Goal: Task Accomplishment & Management: Complete application form

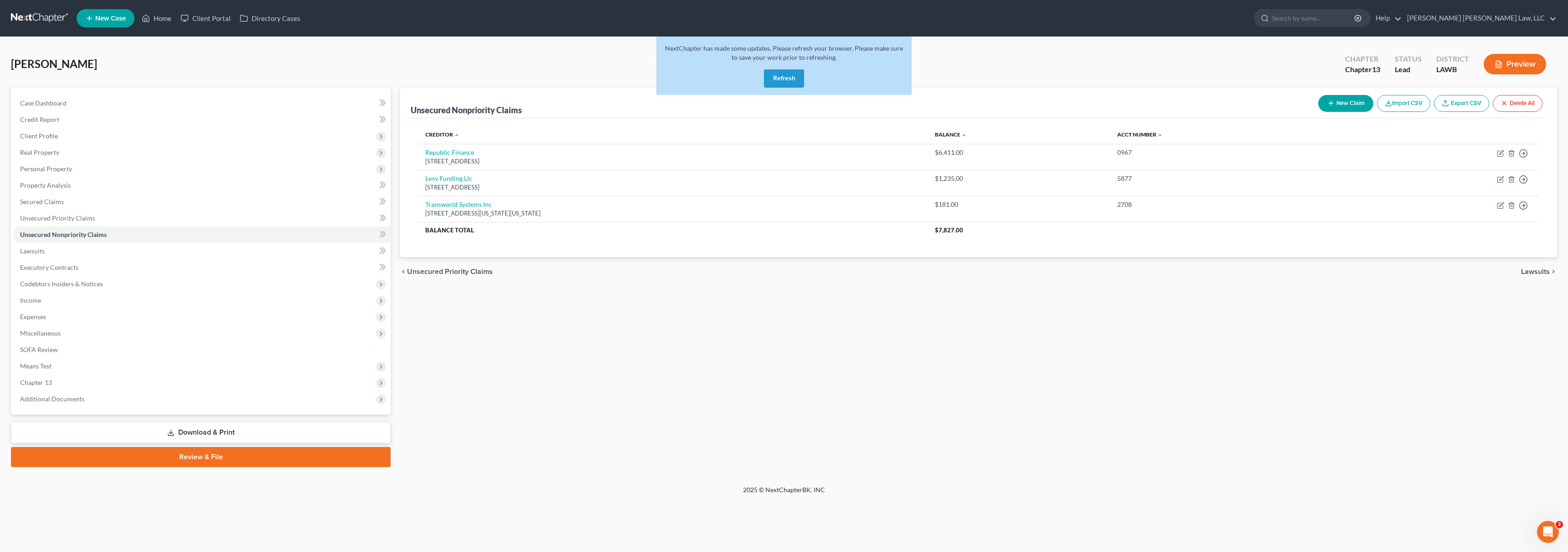
click at [56, 21] on link at bounding box center [39, 18] width 58 height 16
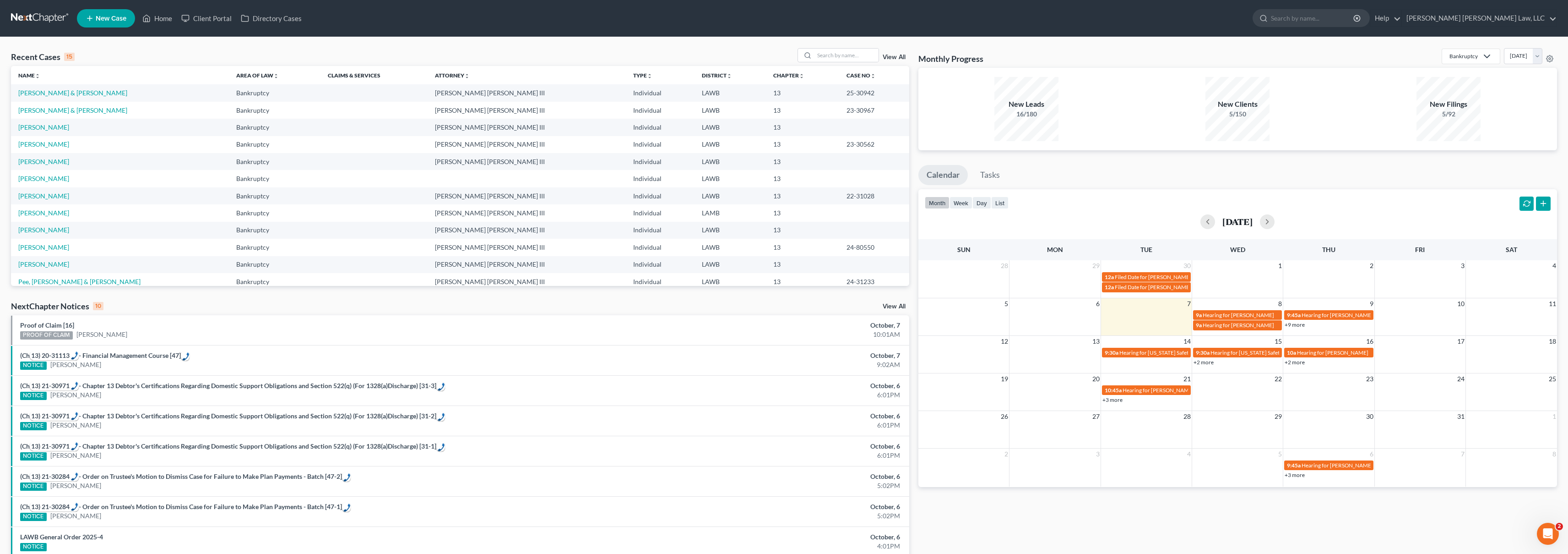
click at [104, 19] on span "New Case" at bounding box center [111, 18] width 31 height 7
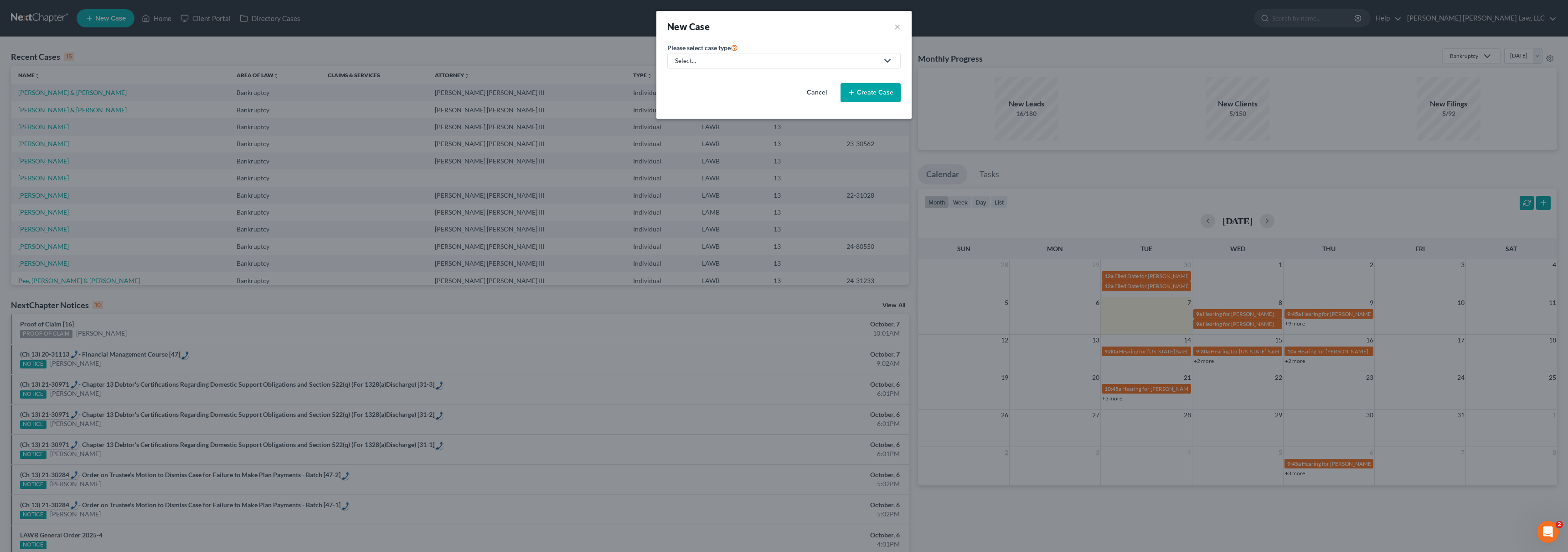
click at [742, 61] on div "Select..." at bounding box center [777, 61] width 203 height 10
click at [711, 79] on div "Bankruptcy" at bounding box center [716, 79] width 81 height 10
select select "36"
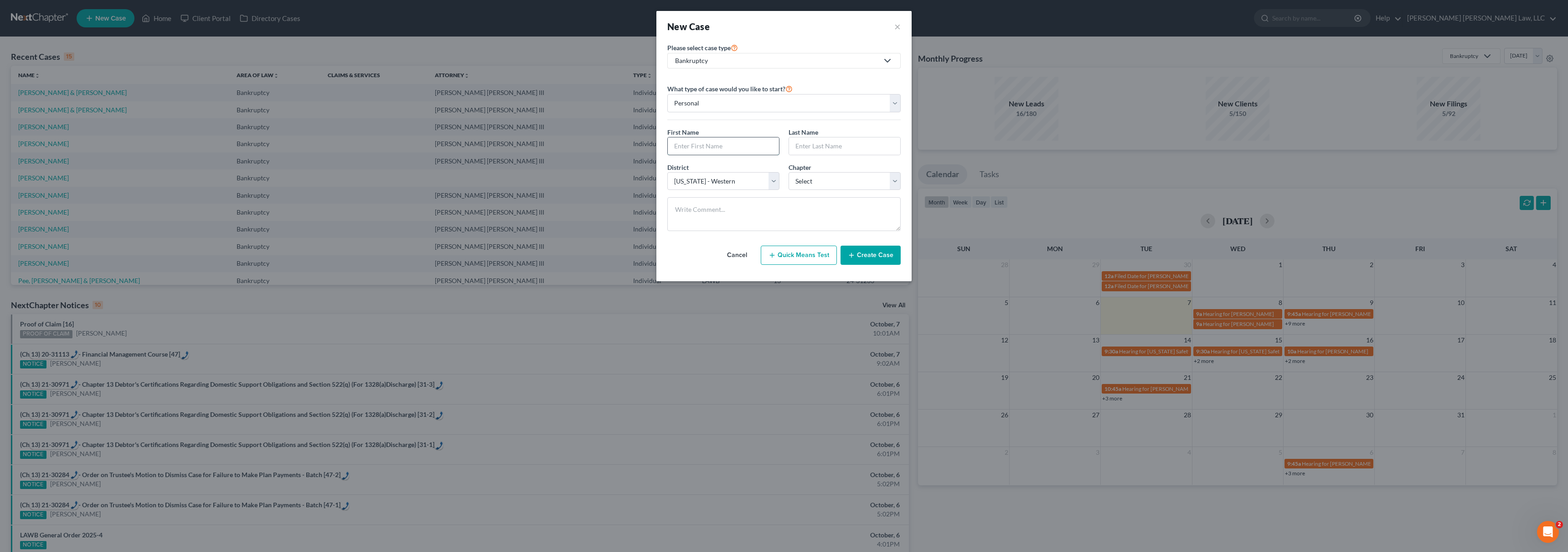
click at [697, 153] on input "text" at bounding box center [723, 146] width 112 height 17
click at [698, 145] on input "text" at bounding box center [723, 146] width 112 height 17
type input "[PERSON_NAME]"
select select "3"
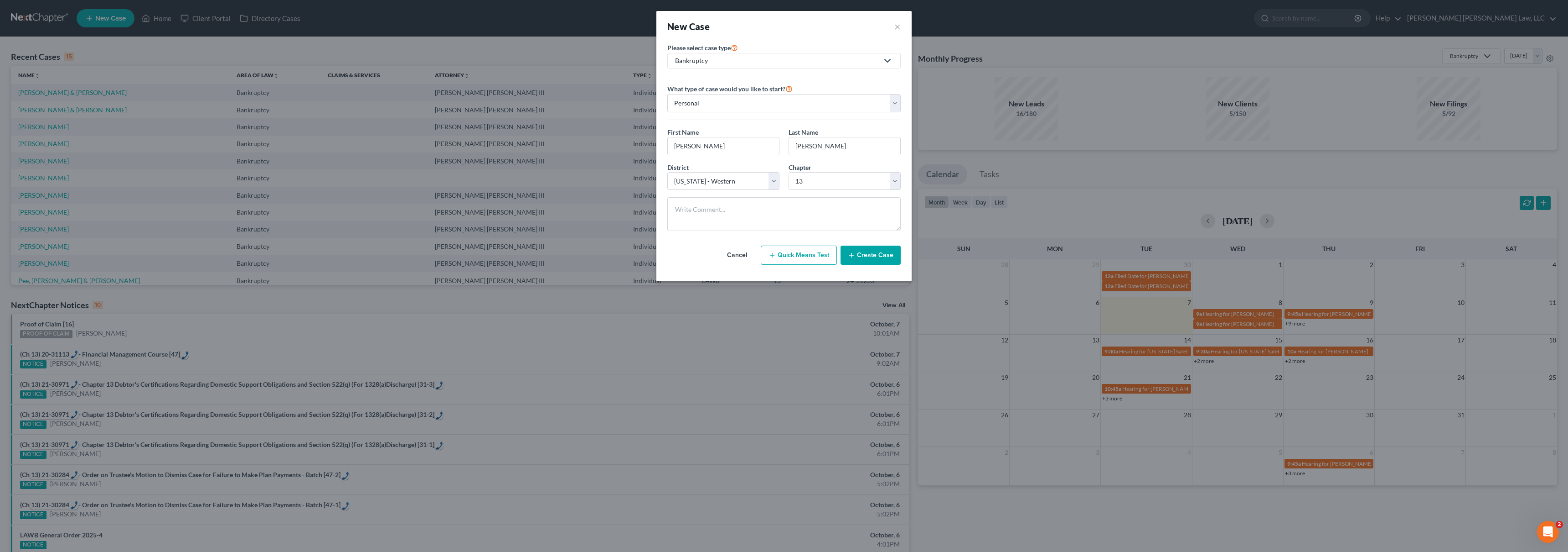
click at [866, 255] on button "Create Case" at bounding box center [870, 255] width 60 height 19
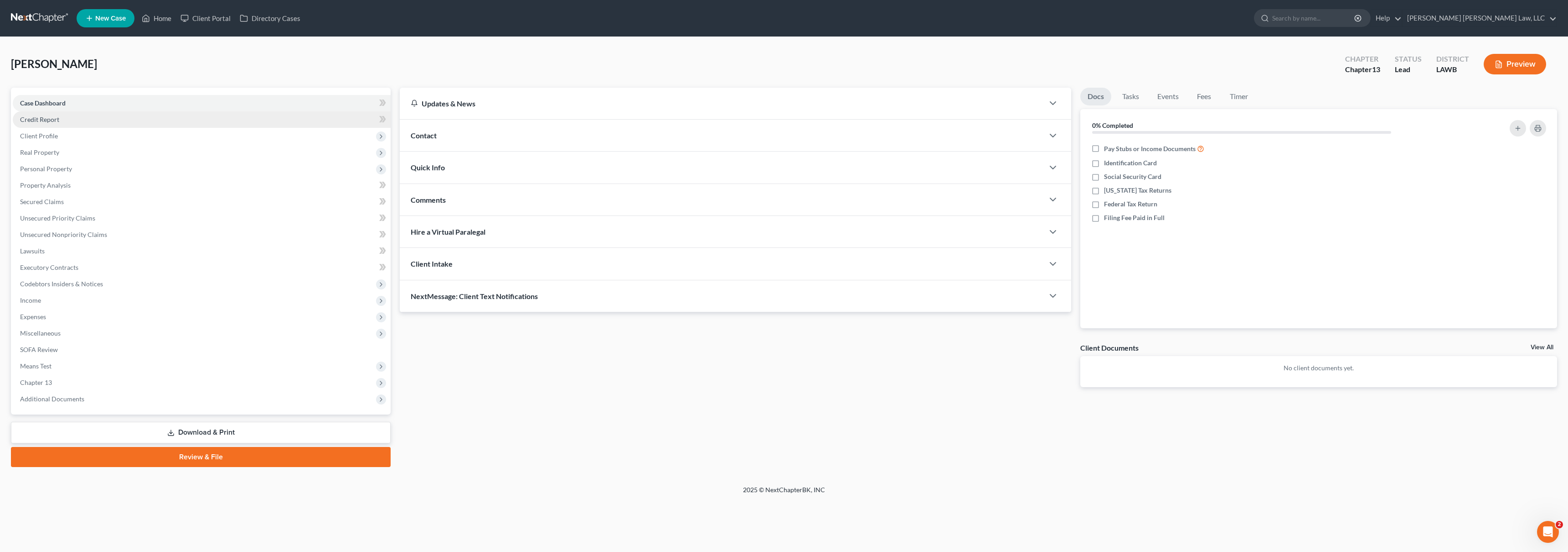
click at [84, 121] on link "Credit Report" at bounding box center [201, 119] width 378 height 16
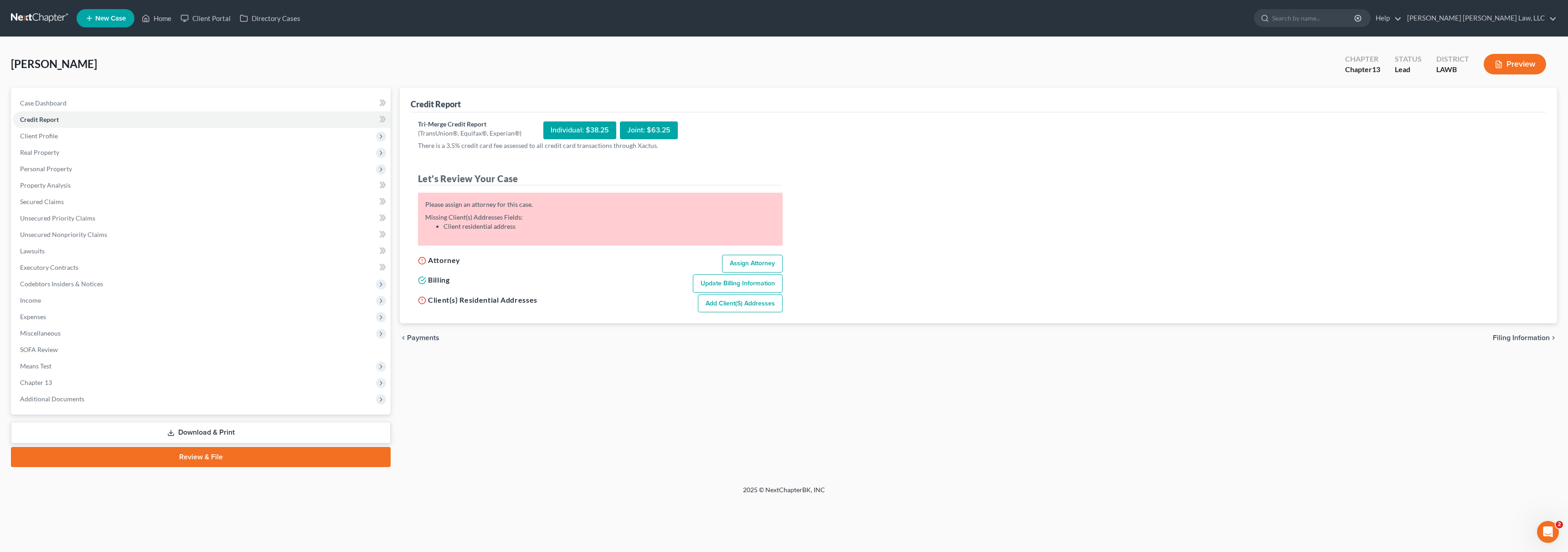
click at [756, 265] on link "Assign Attorney" at bounding box center [753, 264] width 61 height 18
select select "1"
select select "0"
select select "3"
select select "36"
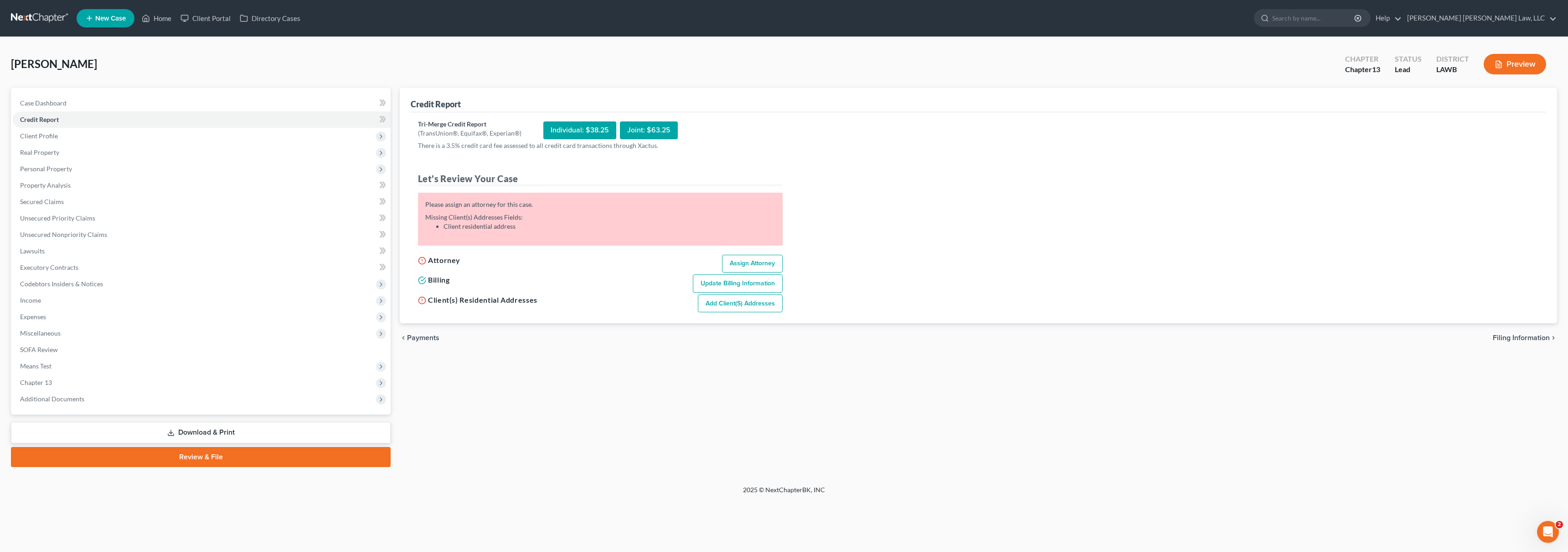
select select "19"
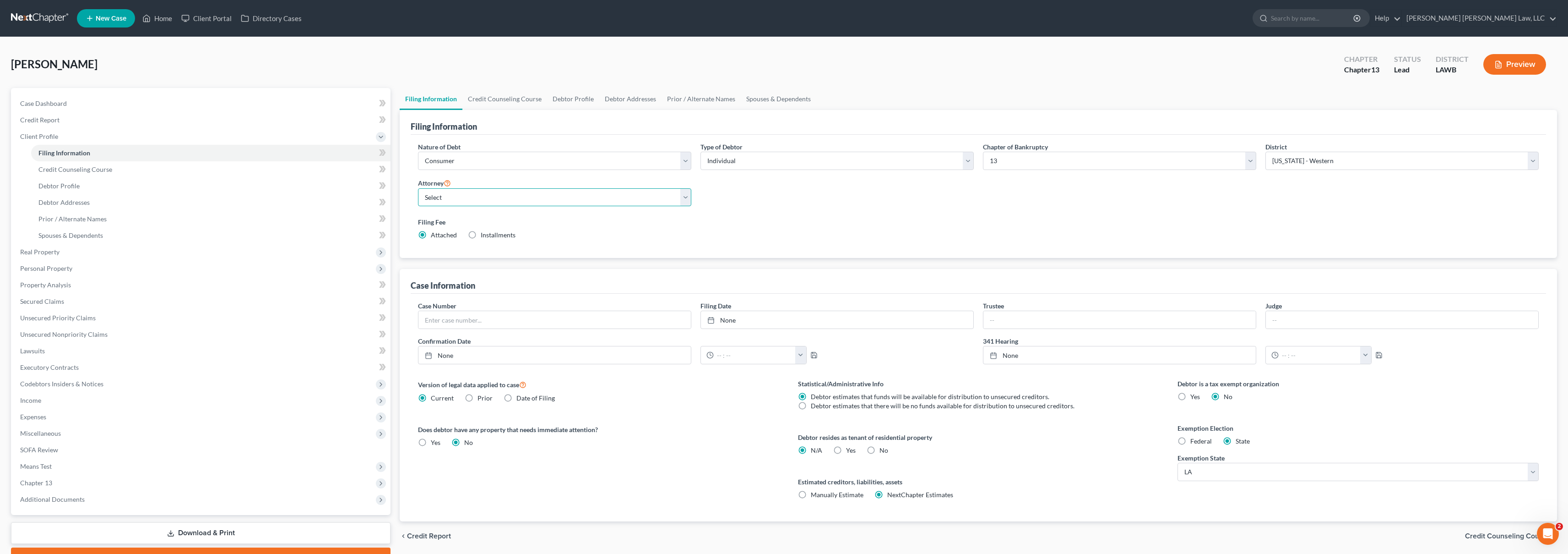
click at [539, 196] on select "Select" at bounding box center [554, 196] width 273 height 18
select select "0"
click at [1020, 236] on div "Filing Fee Attached Installments Installments" at bounding box center [979, 227] width 1121 height 22
click at [68, 124] on link "Credit Report" at bounding box center [201, 120] width 378 height 16
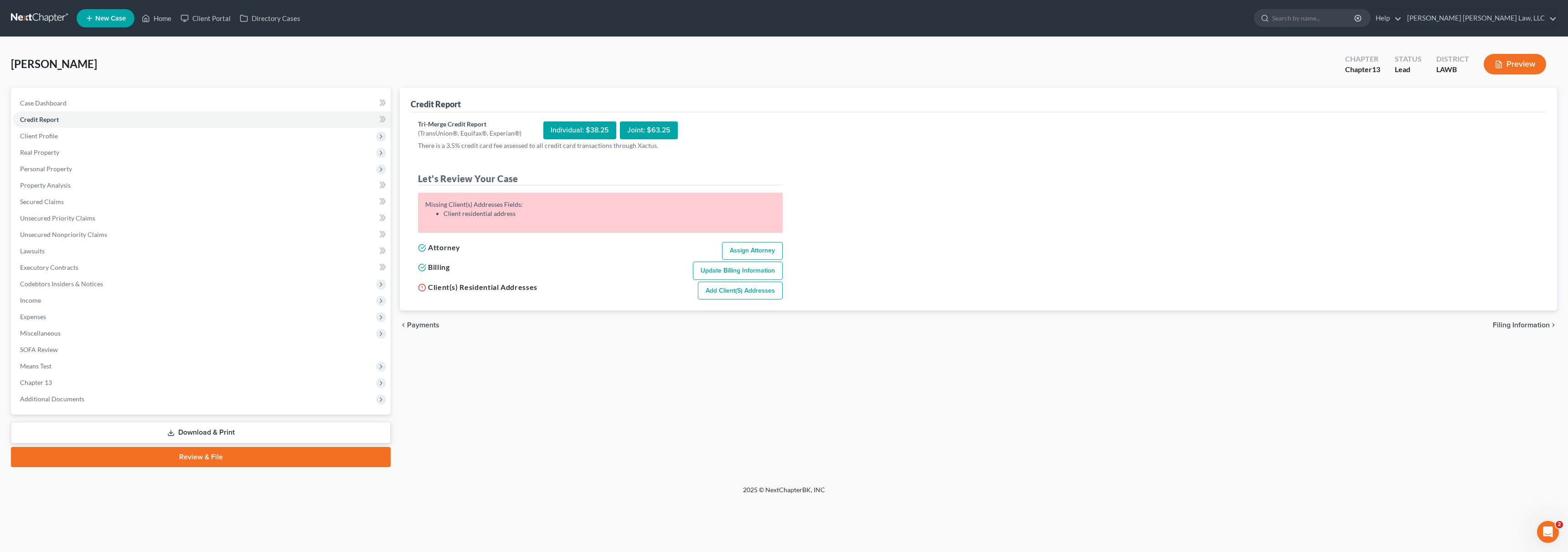
click at [739, 289] on link "Add Client(s) Addresses" at bounding box center [740, 290] width 85 height 18
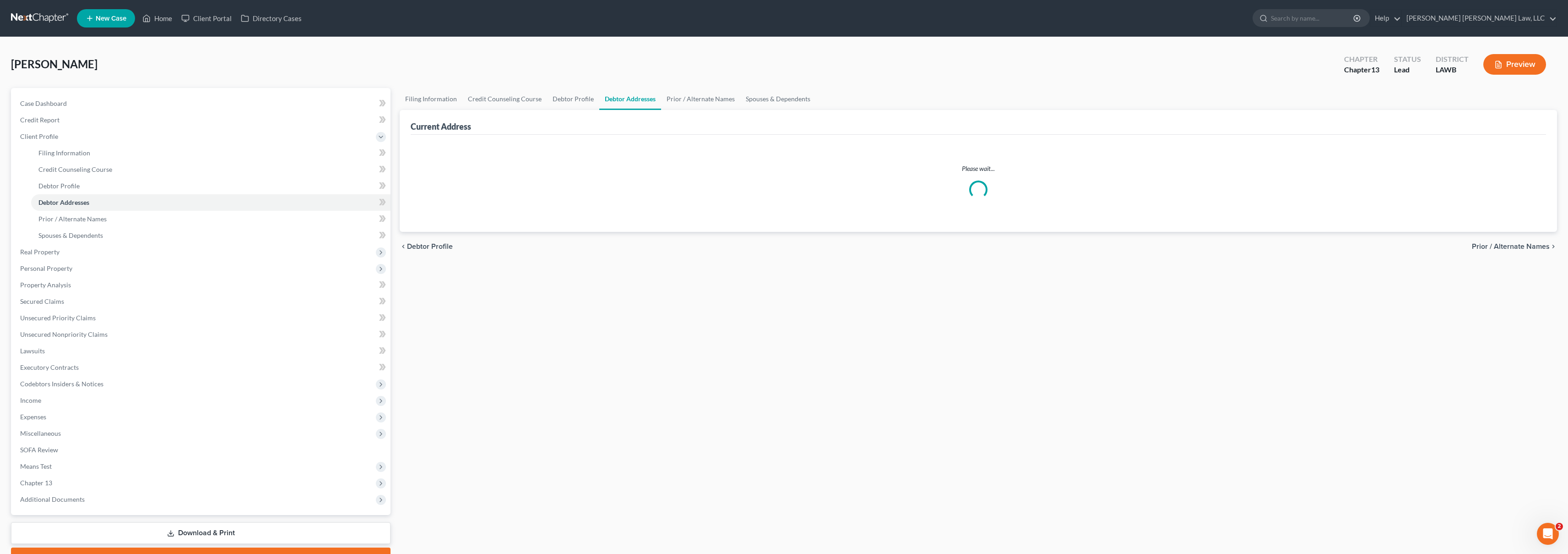
select select "0"
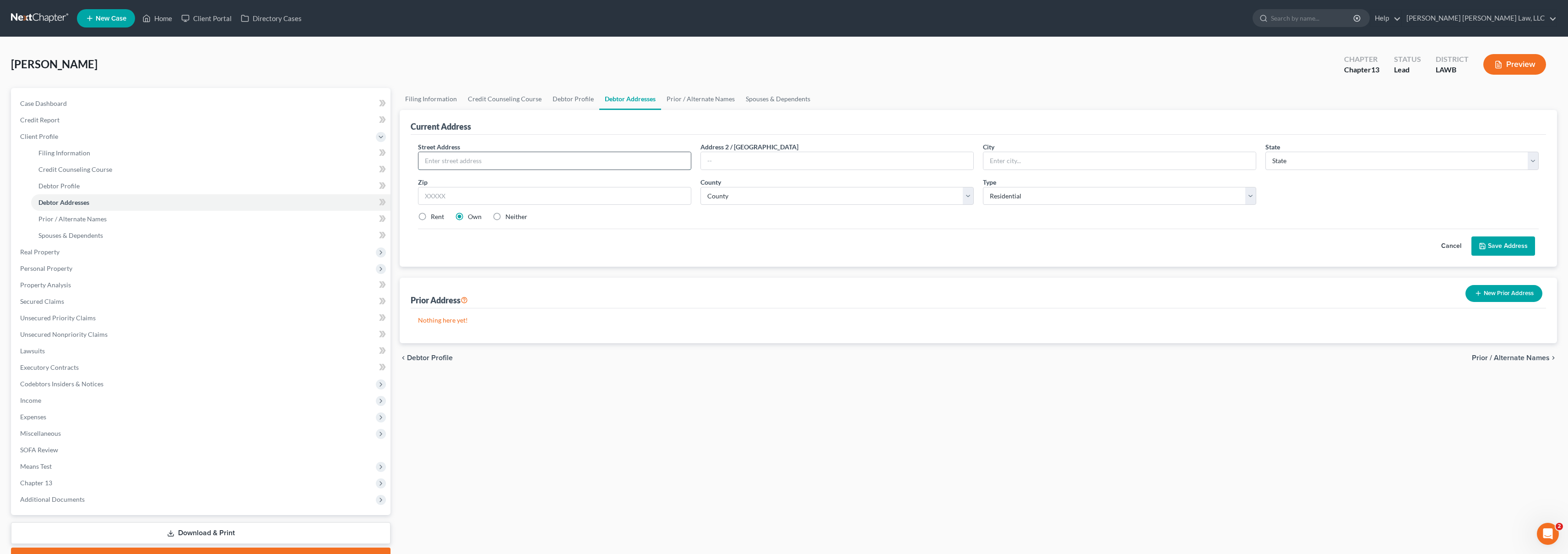
click at [507, 163] on input "text" at bounding box center [555, 161] width 272 height 17
type input "[GEOGRAPHIC_DATA]"
type input "Monroe"
select select "19"
type input "71201"
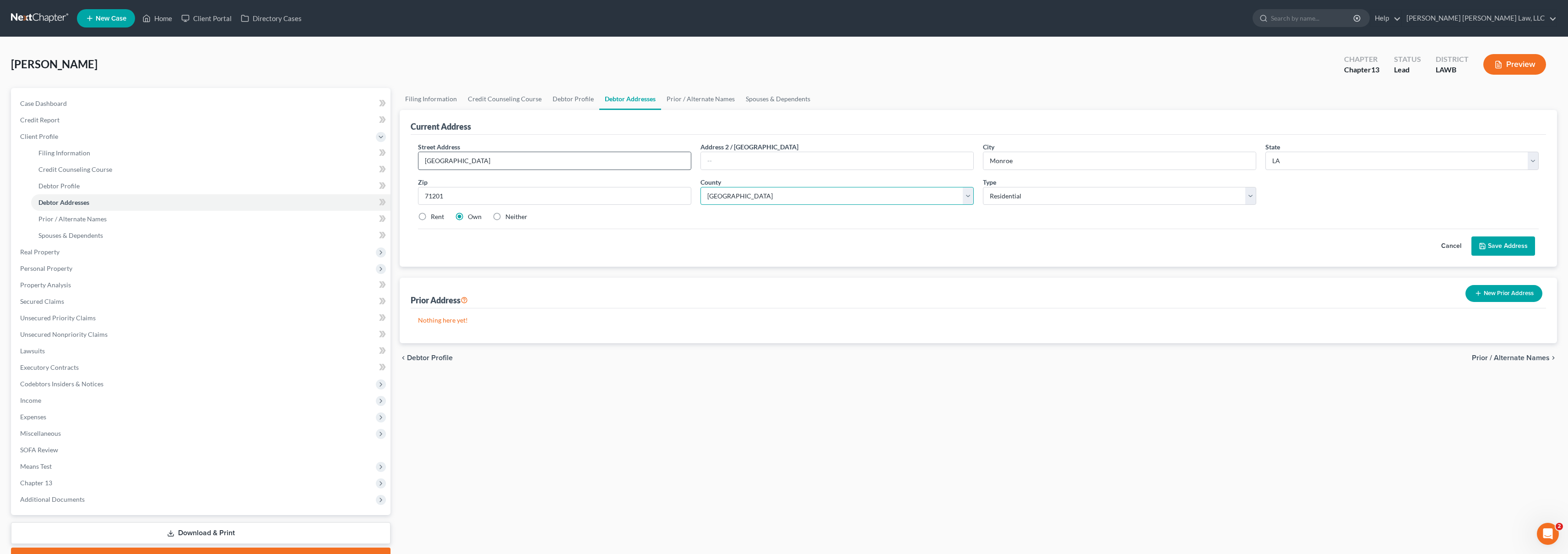
select select "36"
click at [1509, 242] on button "Save Address" at bounding box center [1503, 246] width 63 height 19
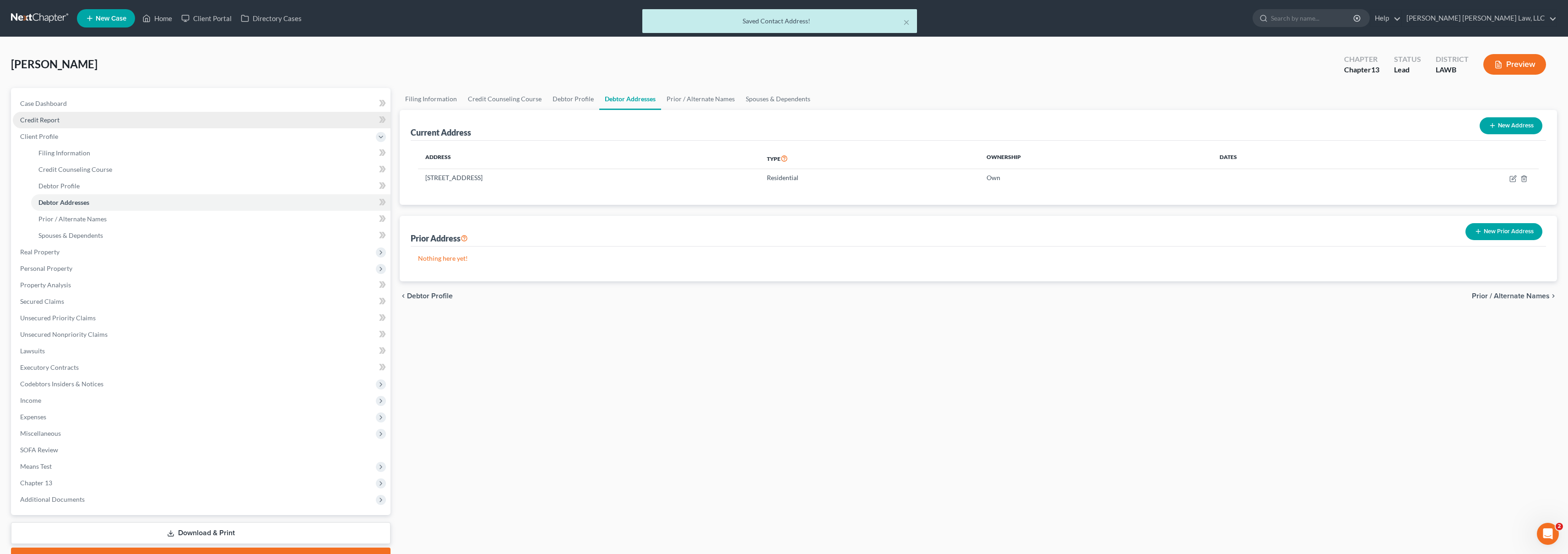
click at [147, 124] on link "Credit Report" at bounding box center [201, 120] width 378 height 16
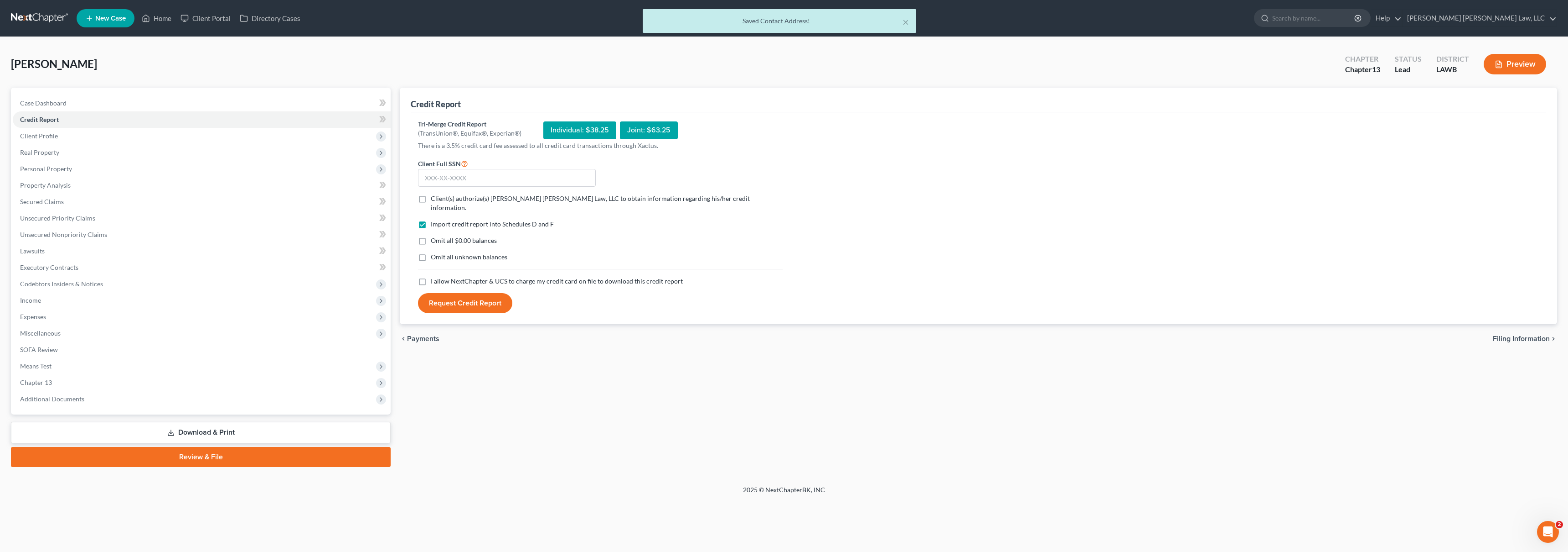
drag, startPoint x: 425, startPoint y: 273, endPoint x: 422, endPoint y: 265, distance: 8.5
click at [430, 277] on label "I allow NextChapter & UCS to charge my credit card on file to download this cre…" at bounding box center [556, 282] width 252 height 10
click at [434, 277] on input "I allow NextChapter & UCS to charge my credit card on file to download this cre…" at bounding box center [437, 280] width 6 height 6
checkbox input "true"
click at [430, 252] on label "Omit all unknown balances" at bounding box center [469, 257] width 76 height 10
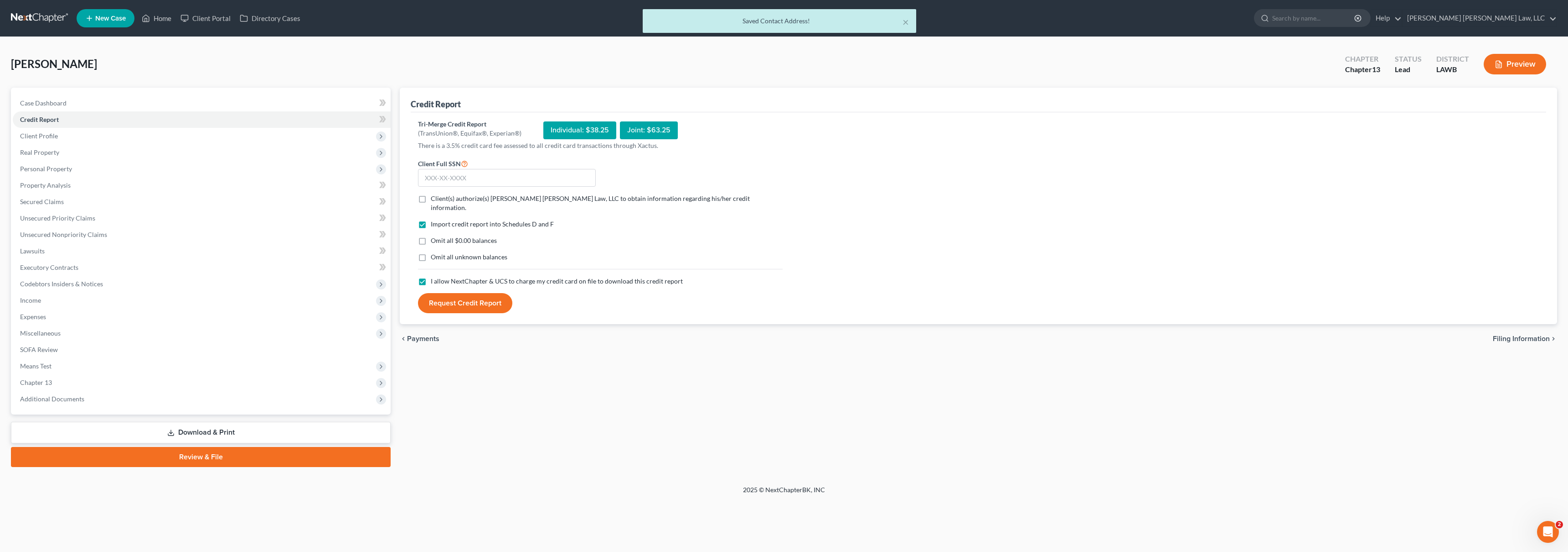
click at [434, 252] on input "Omit all unknown balances" at bounding box center [437, 255] width 6 height 6
checkbox input "true"
drag, startPoint x: 423, startPoint y: 234, endPoint x: 421, endPoint y: 220, distance: 14.1
click at [430, 236] on label "Omit all $0.00 balances" at bounding box center [463, 241] width 66 height 10
click at [434, 236] on input "Omit all $0.00 balances" at bounding box center [437, 239] width 6 height 6
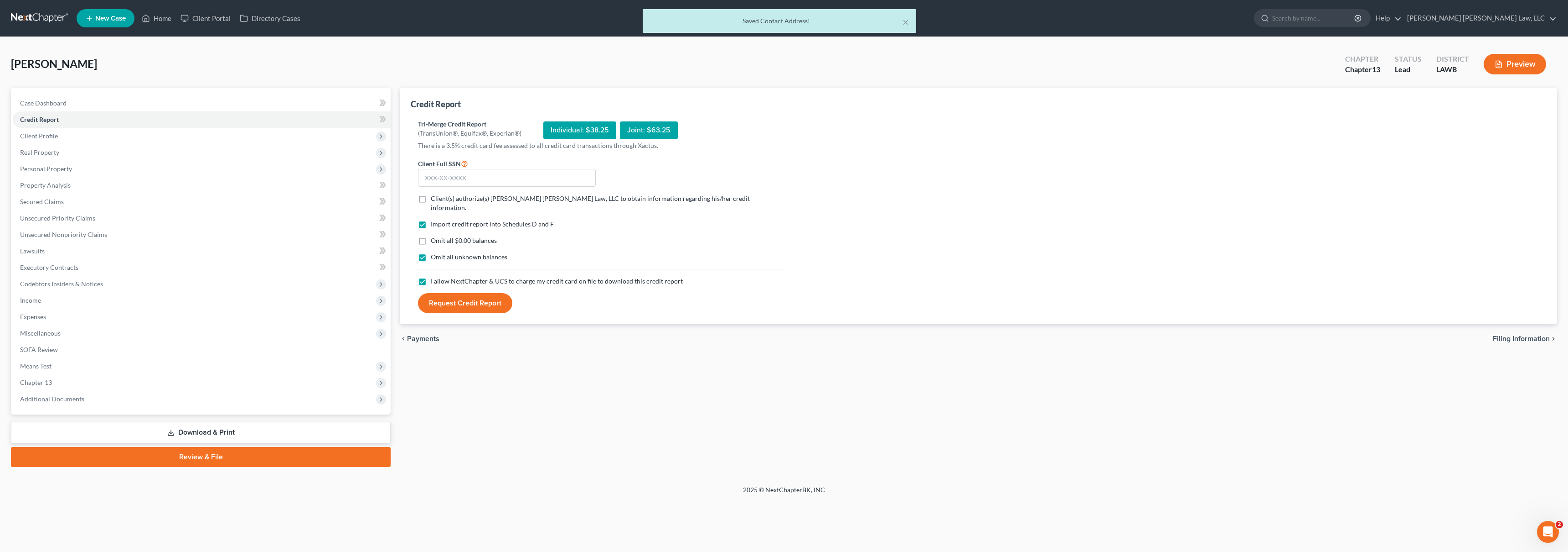
checkbox input "true"
click at [430, 202] on label "Client(s) authorize(s) [PERSON_NAME] [PERSON_NAME] Law, LLC to obtain informati…" at bounding box center [606, 202] width 352 height 18
click at [434, 200] on input "Client(s) authorize(s) [PERSON_NAME] [PERSON_NAME] Law, LLC to obtain informati…" at bounding box center [437, 197] width 6 height 6
checkbox input "true"
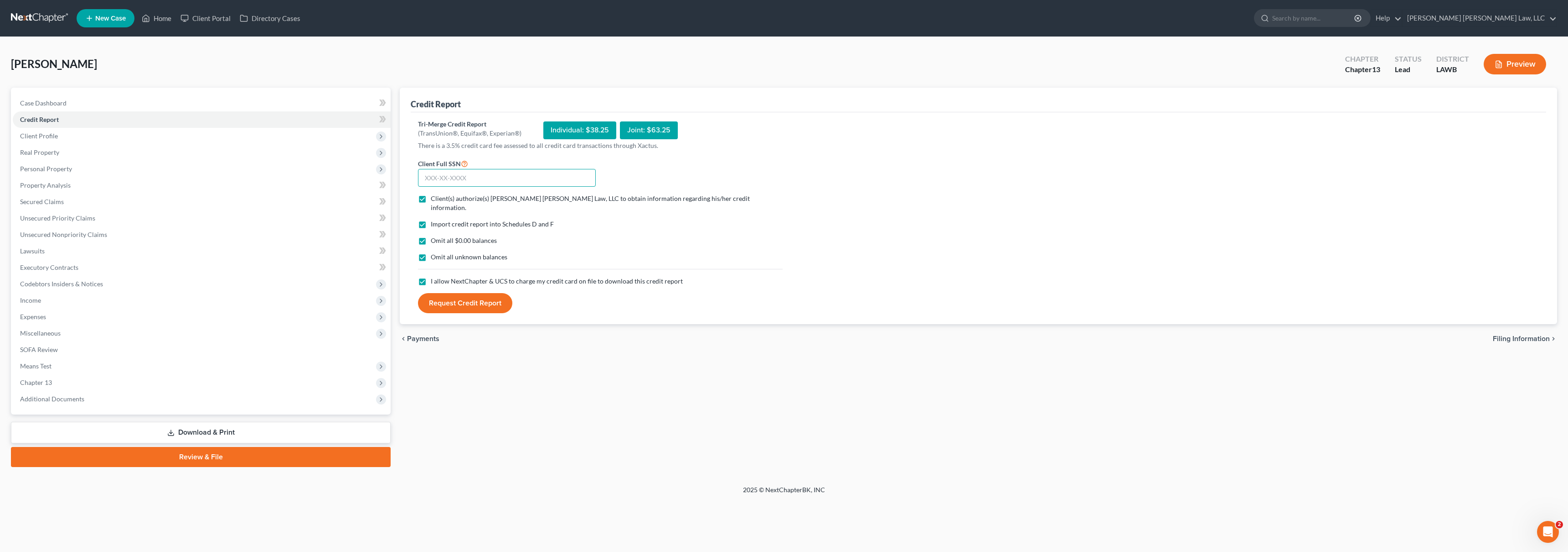
click at [438, 177] on input "text" at bounding box center [507, 178] width 178 height 18
type input "563-08-0551"
click at [418, 293] on button "Request Credit Report" at bounding box center [465, 303] width 94 height 20
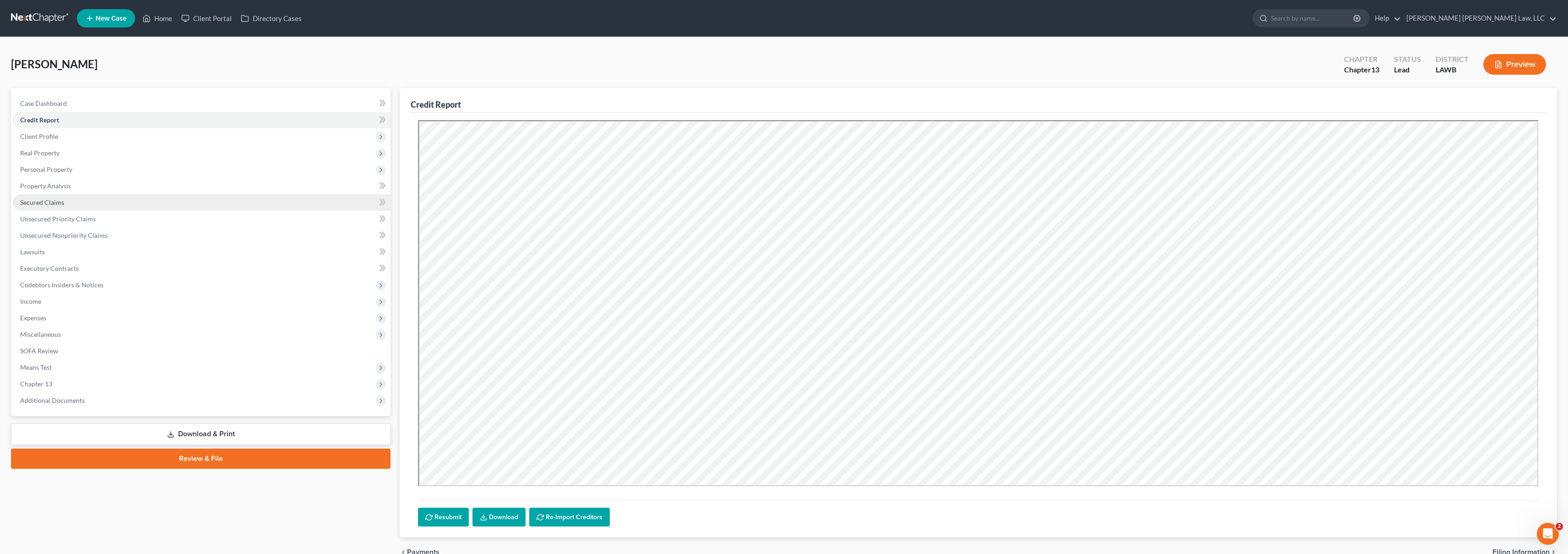
click at [110, 203] on link "Secured Claims" at bounding box center [201, 202] width 378 height 16
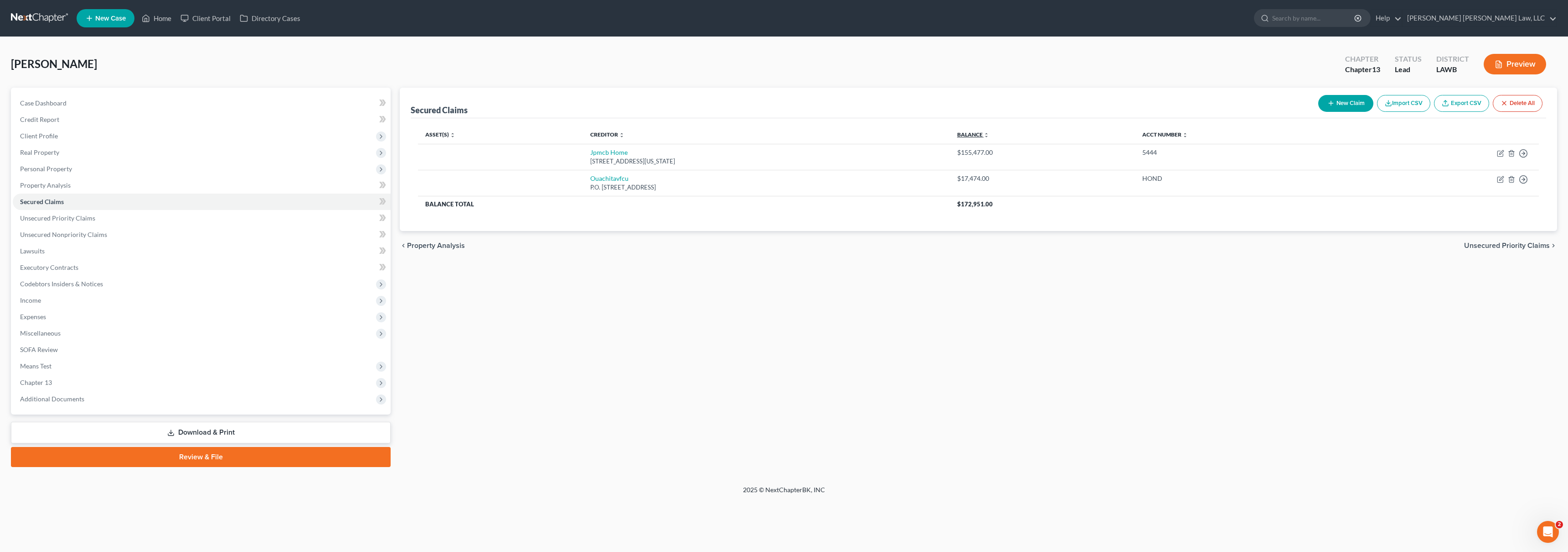
click at [990, 137] on link "Balance expand_more expand_less unfold_more" at bounding box center [972, 134] width 31 height 7
click at [83, 120] on link "Credit Report" at bounding box center [201, 119] width 378 height 16
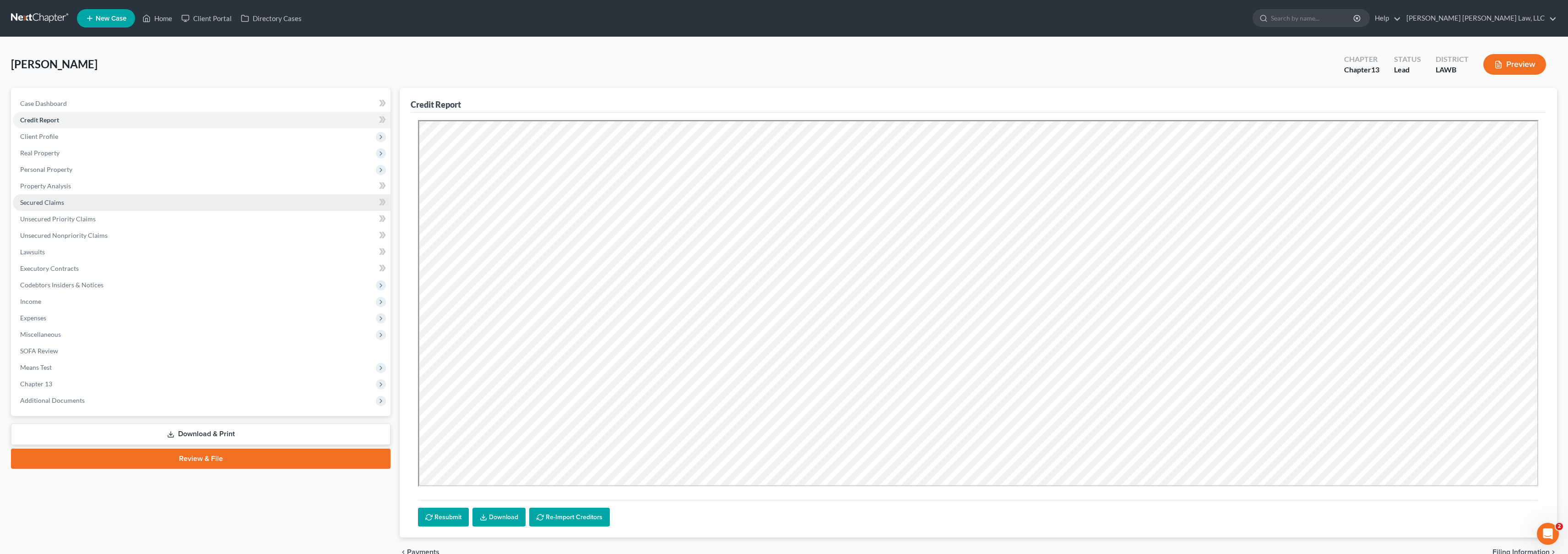
click at [82, 200] on link "Secured Claims" at bounding box center [201, 202] width 378 height 16
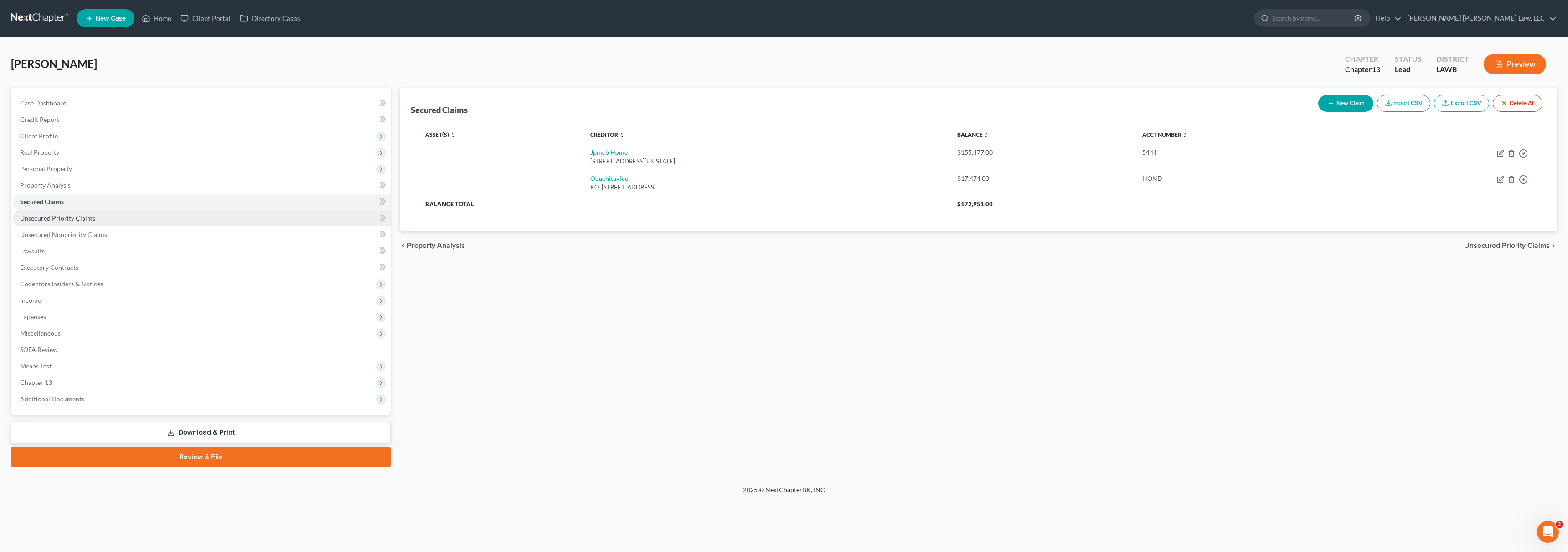
click at [89, 221] on span "Unsecured Priority Claims" at bounding box center [57, 218] width 75 height 8
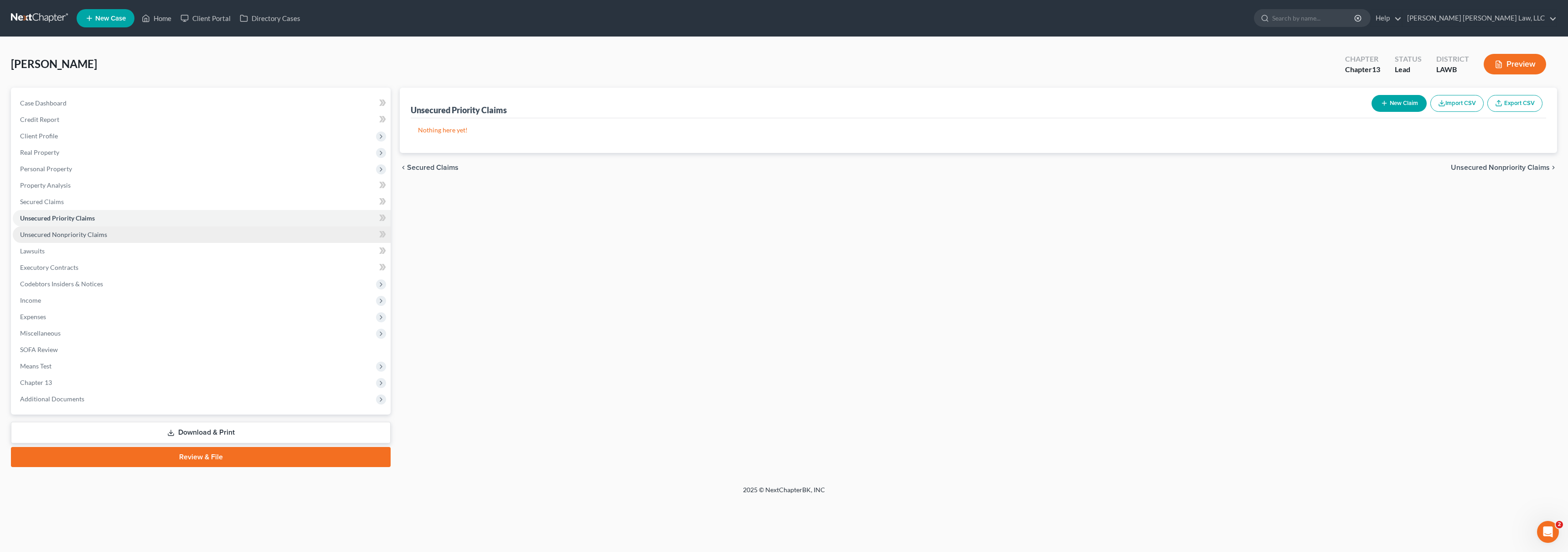
click at [93, 239] on link "Unsecured Nonpriority Claims" at bounding box center [201, 234] width 378 height 16
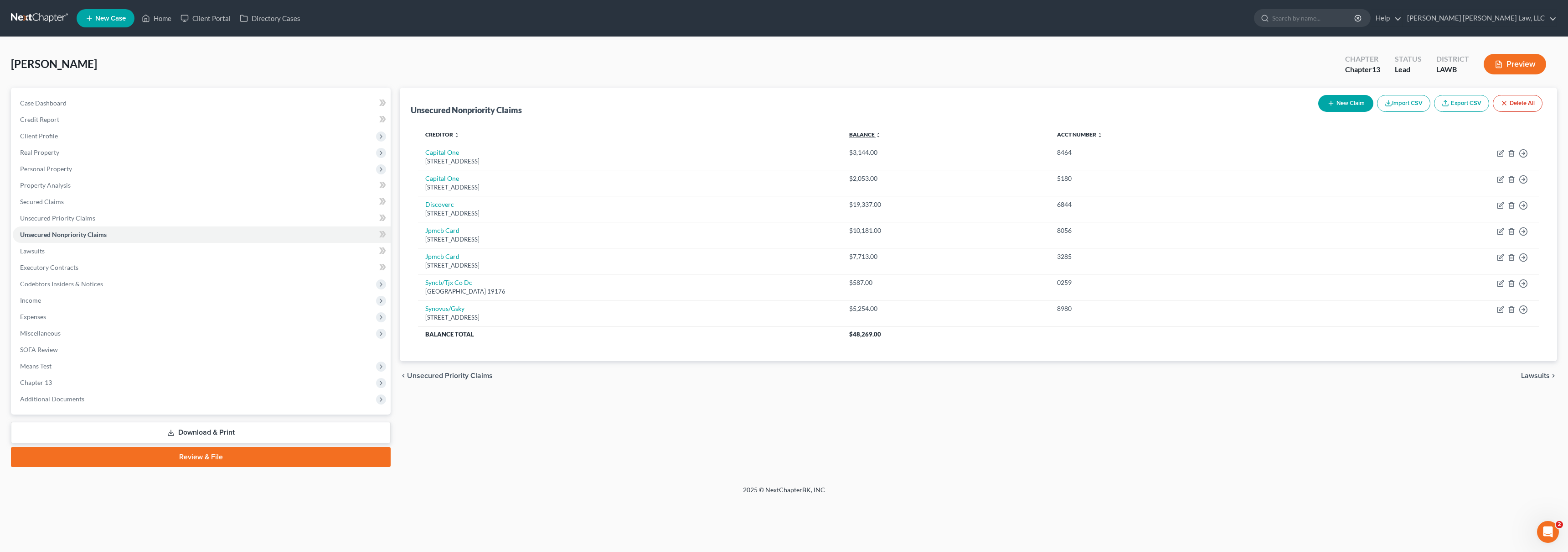
click at [881, 137] on link "Balance expand_more expand_less unfold_more" at bounding box center [865, 134] width 31 height 7
